Goal: Transaction & Acquisition: Obtain resource

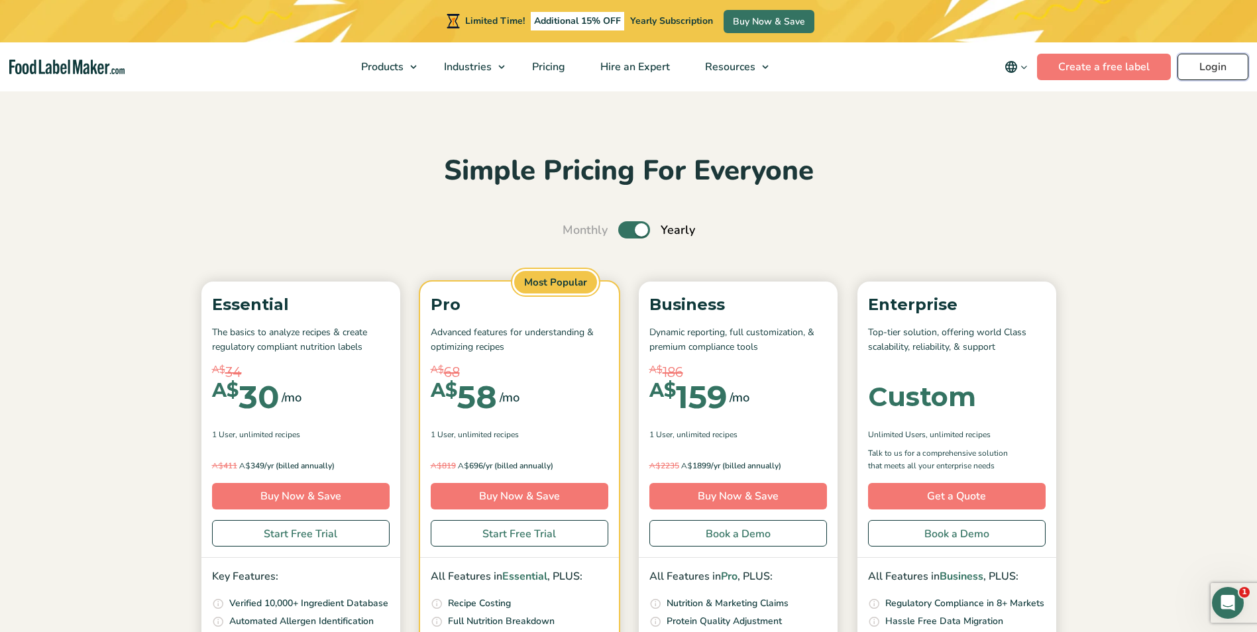
click at [1227, 66] on link "Login" at bounding box center [1213, 67] width 71 height 27
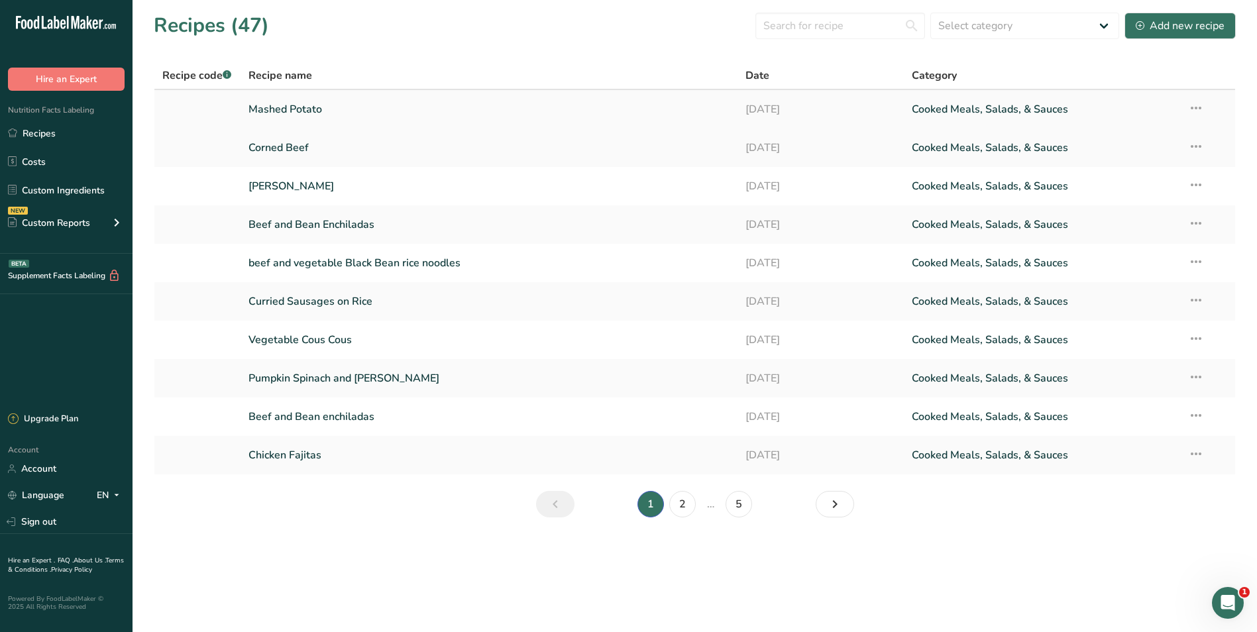
click at [345, 107] on link "Mashed Potato" at bounding box center [489, 109] width 482 height 28
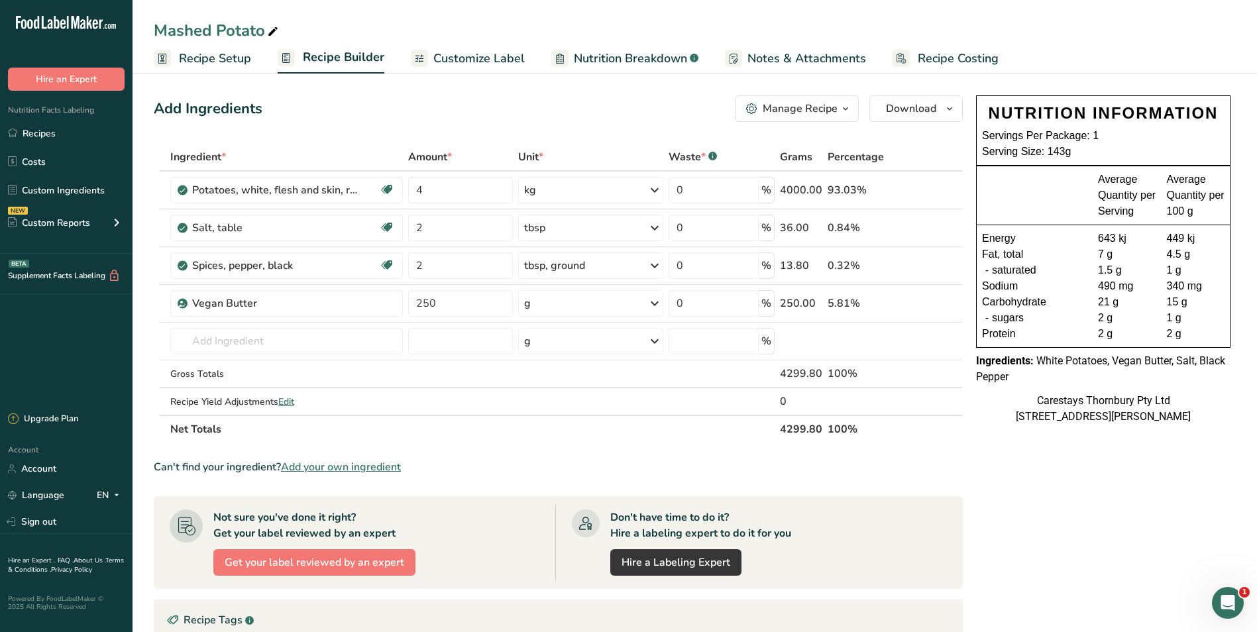
click at [941, 56] on span "Recipe Costing" at bounding box center [958, 59] width 81 height 18
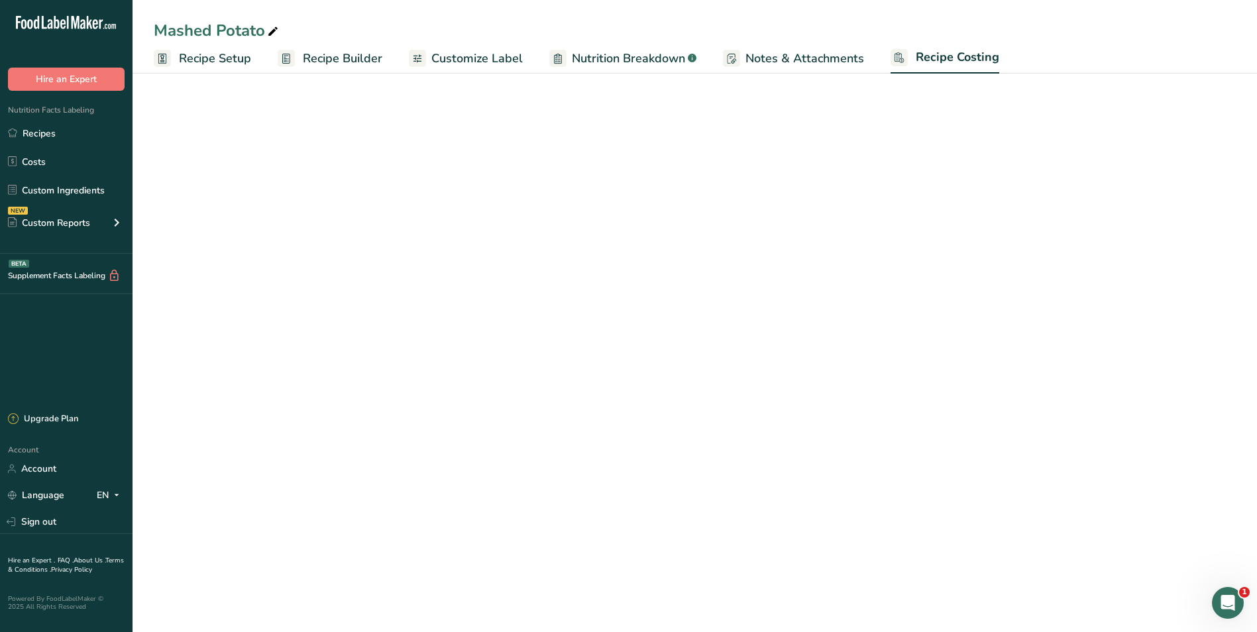
select select "1"
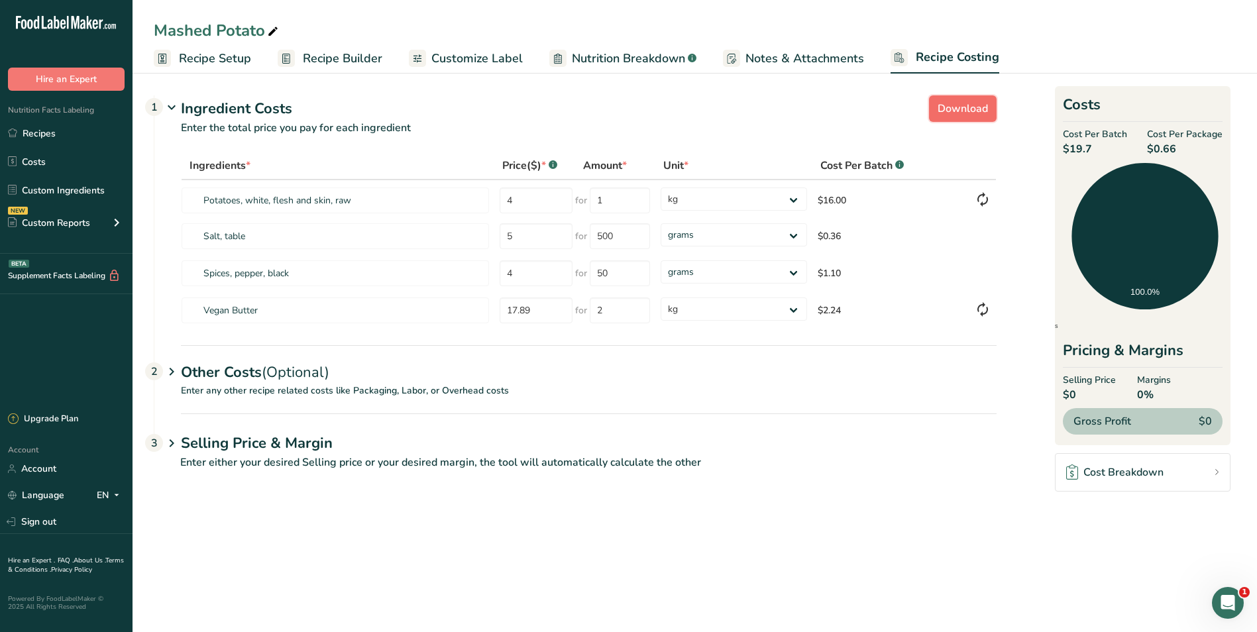
click at [966, 105] on span "Download" at bounding box center [963, 109] width 50 height 16
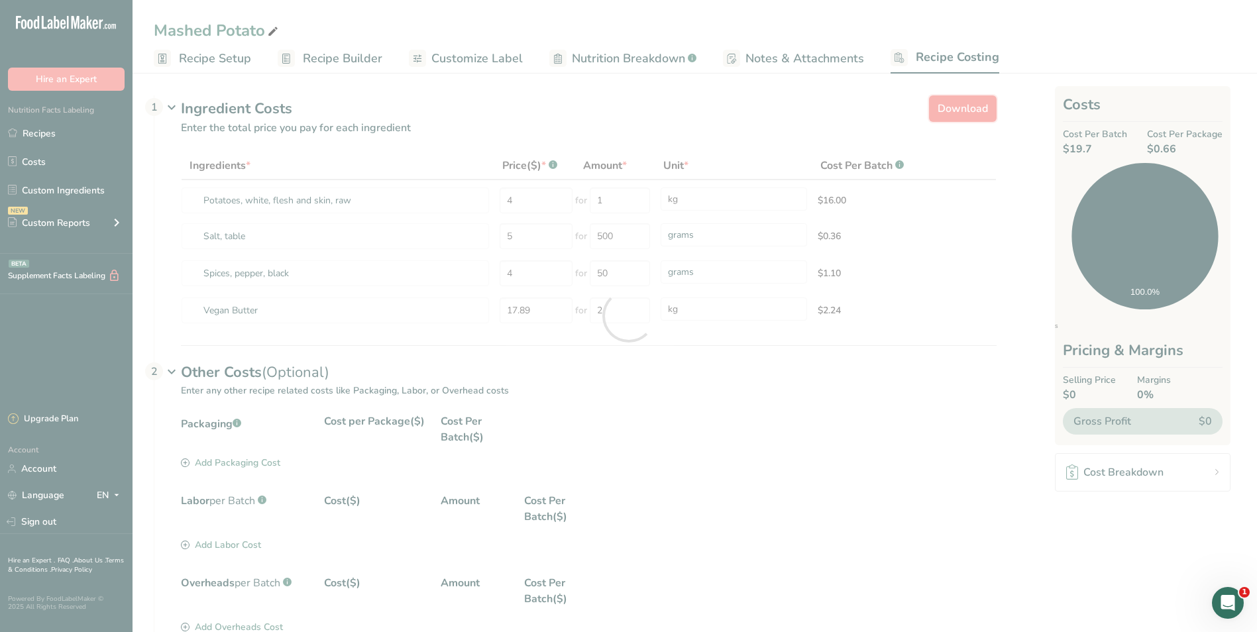
select select "1"
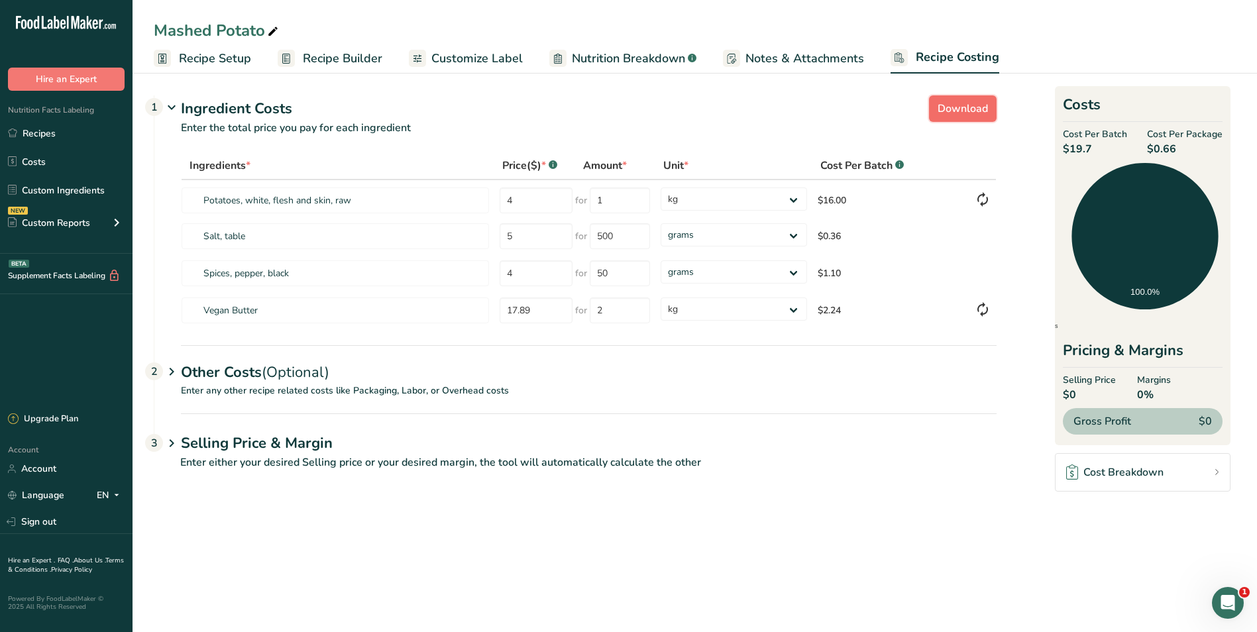
click at [979, 112] on span "Download" at bounding box center [963, 109] width 50 height 16
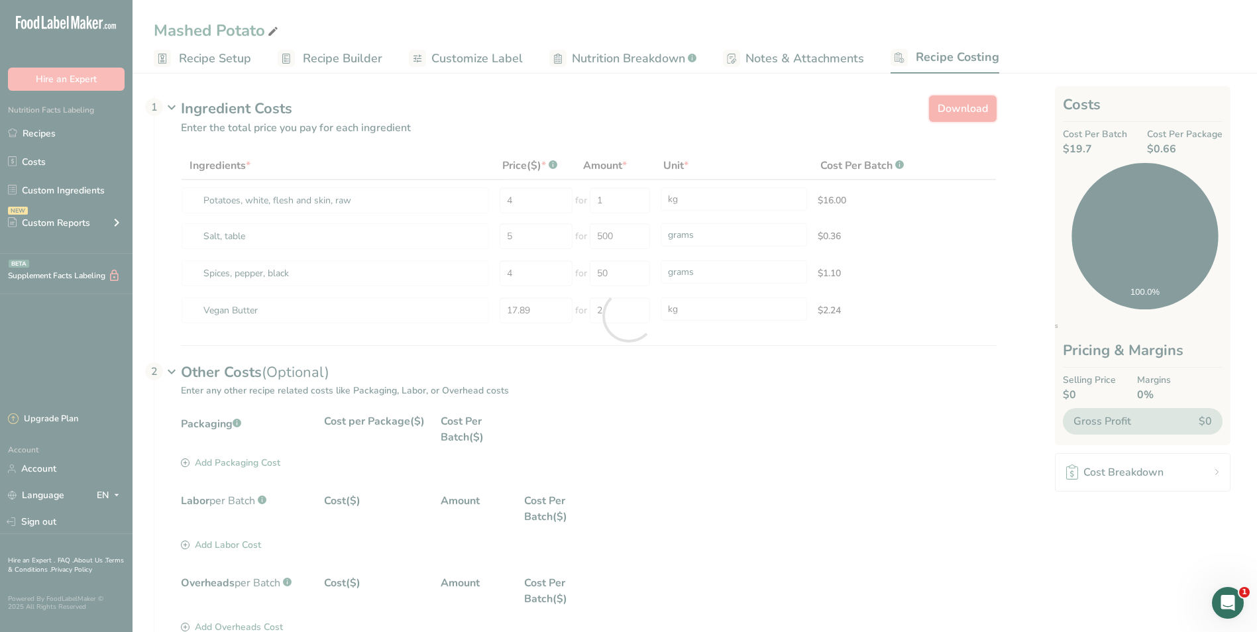
select select "1"
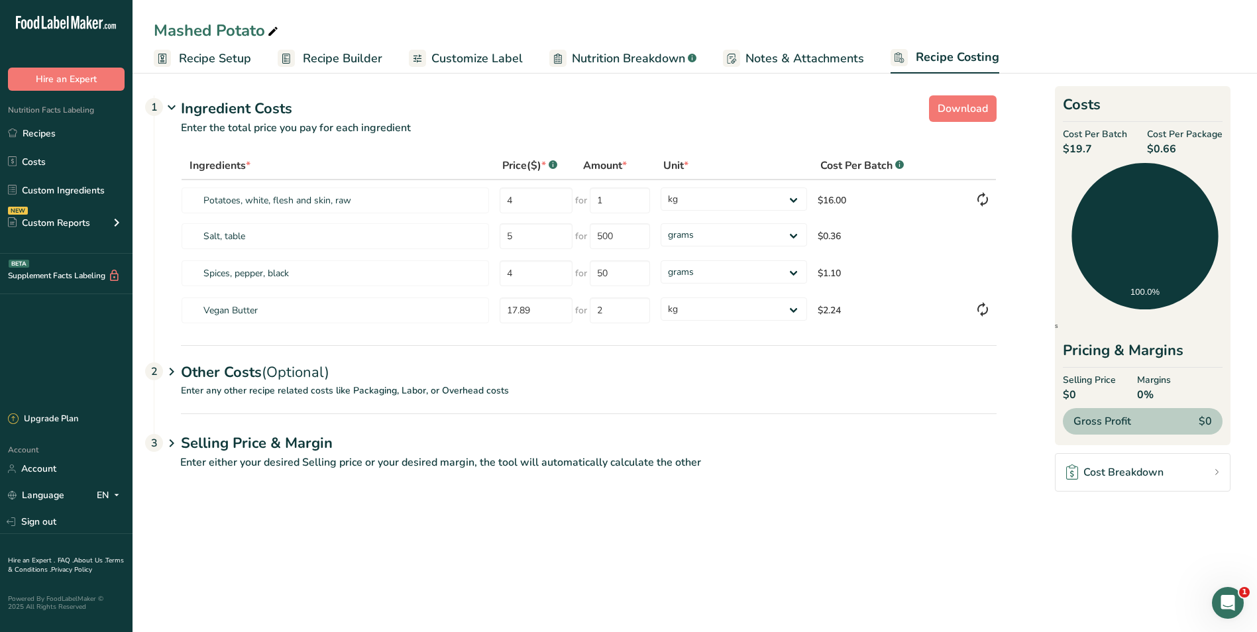
click at [464, 62] on span "Customize Label" at bounding box center [476, 59] width 91 height 18
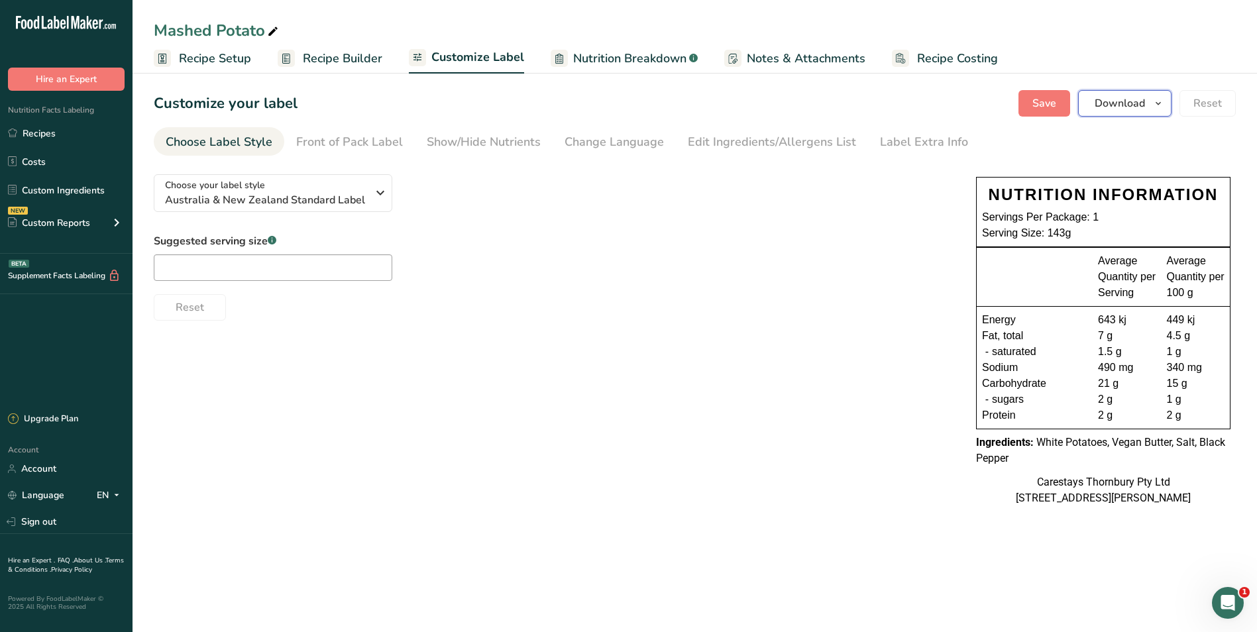
click at [1113, 102] on span "Download" at bounding box center [1120, 103] width 50 height 16
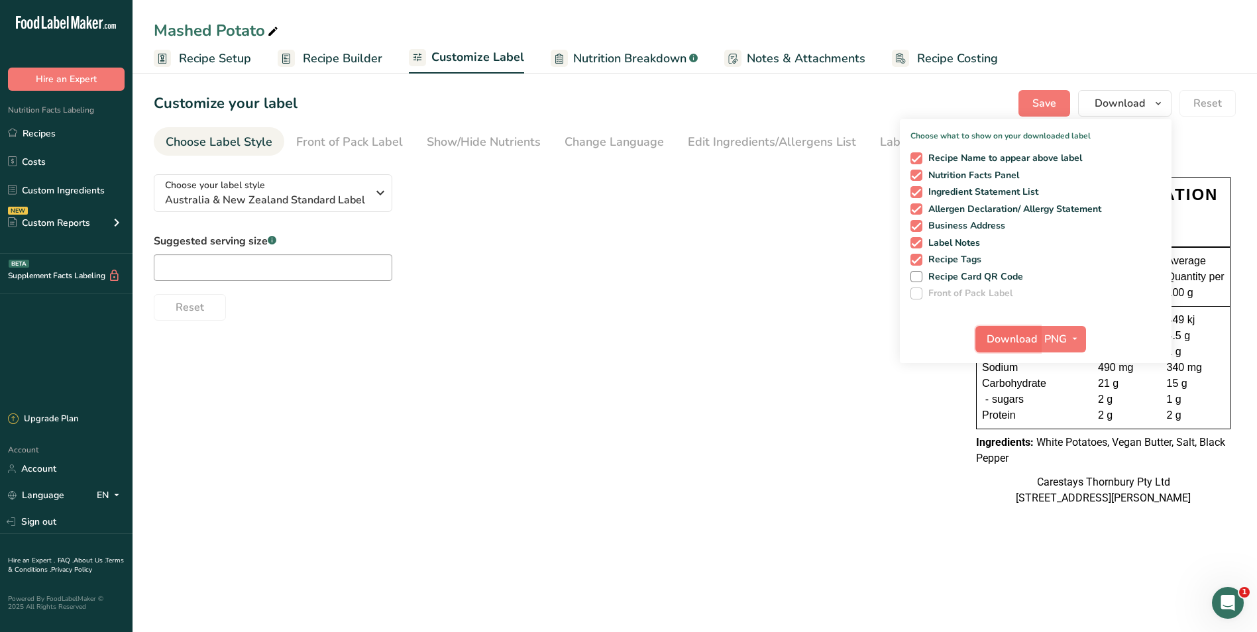
click at [1028, 341] on span "Download" at bounding box center [1012, 339] width 50 height 16
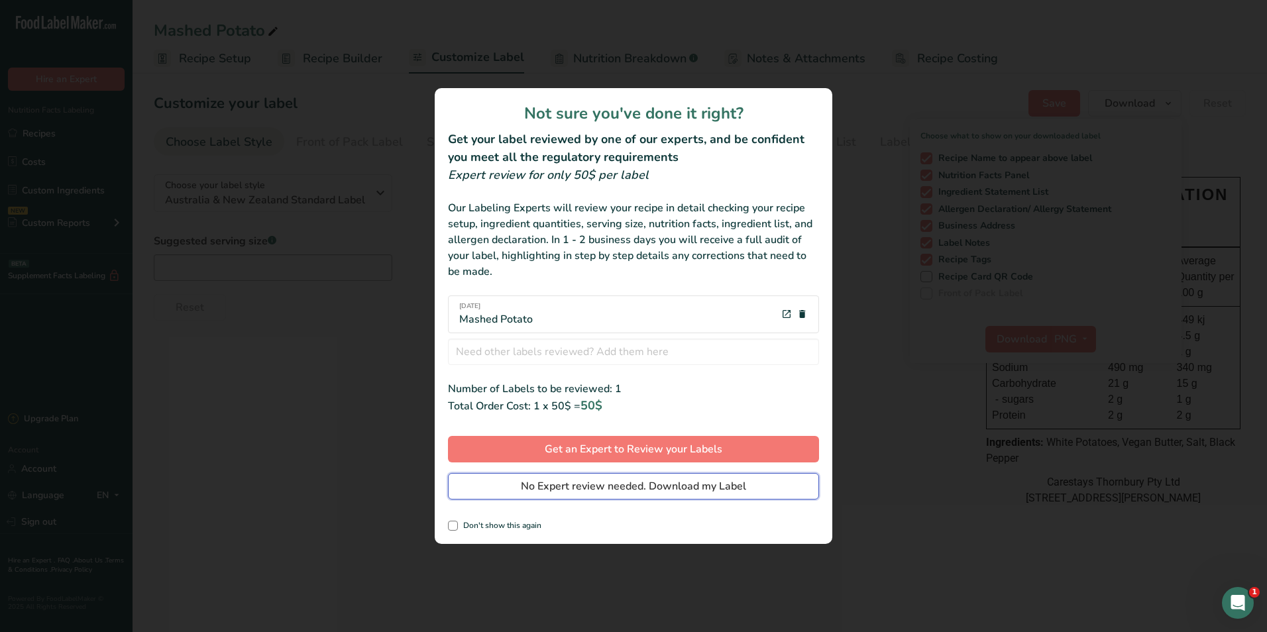
click at [757, 484] on button "No Expert review needed. Download my Label" at bounding box center [633, 486] width 371 height 27
